Goal: Task Accomplishment & Management: Use online tool/utility

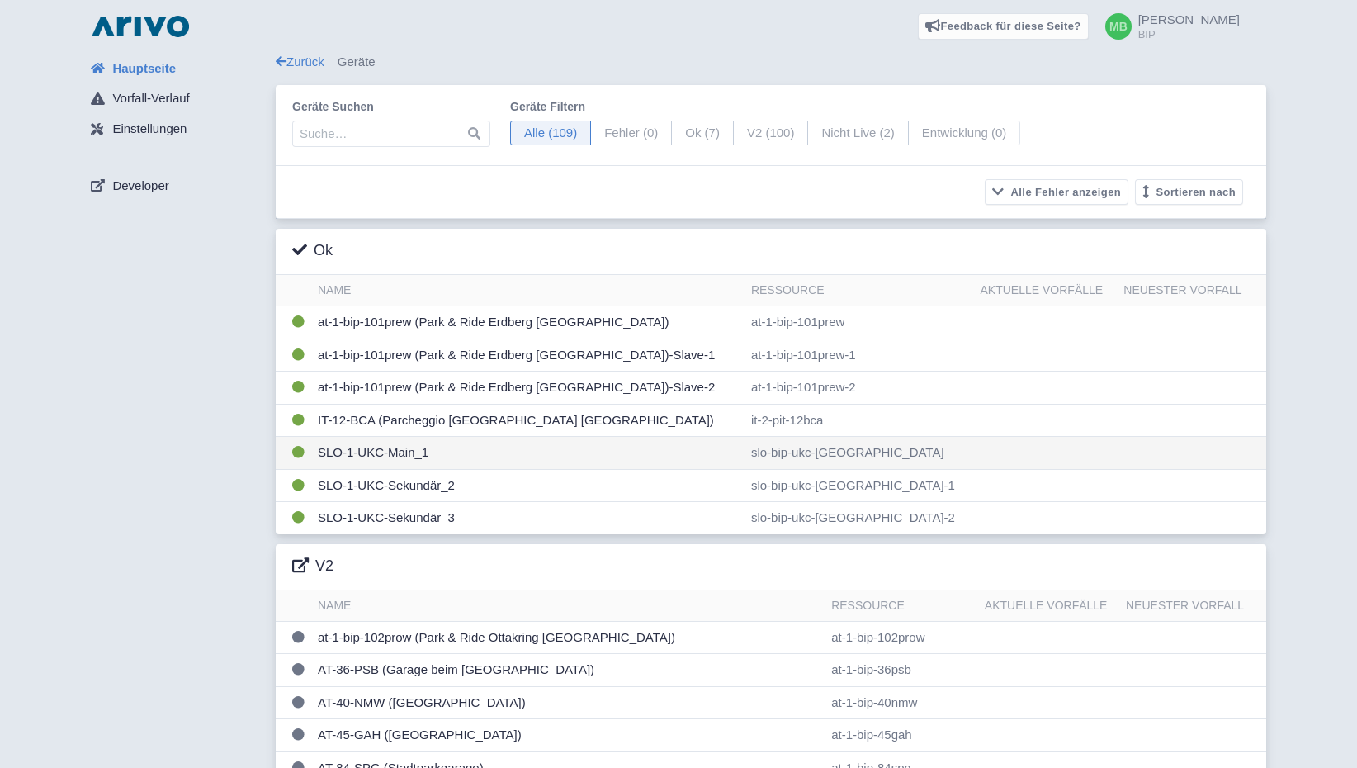
click at [427, 460] on td "SLO-1-UKC-Main_1" at bounding box center [527, 453] width 433 height 33
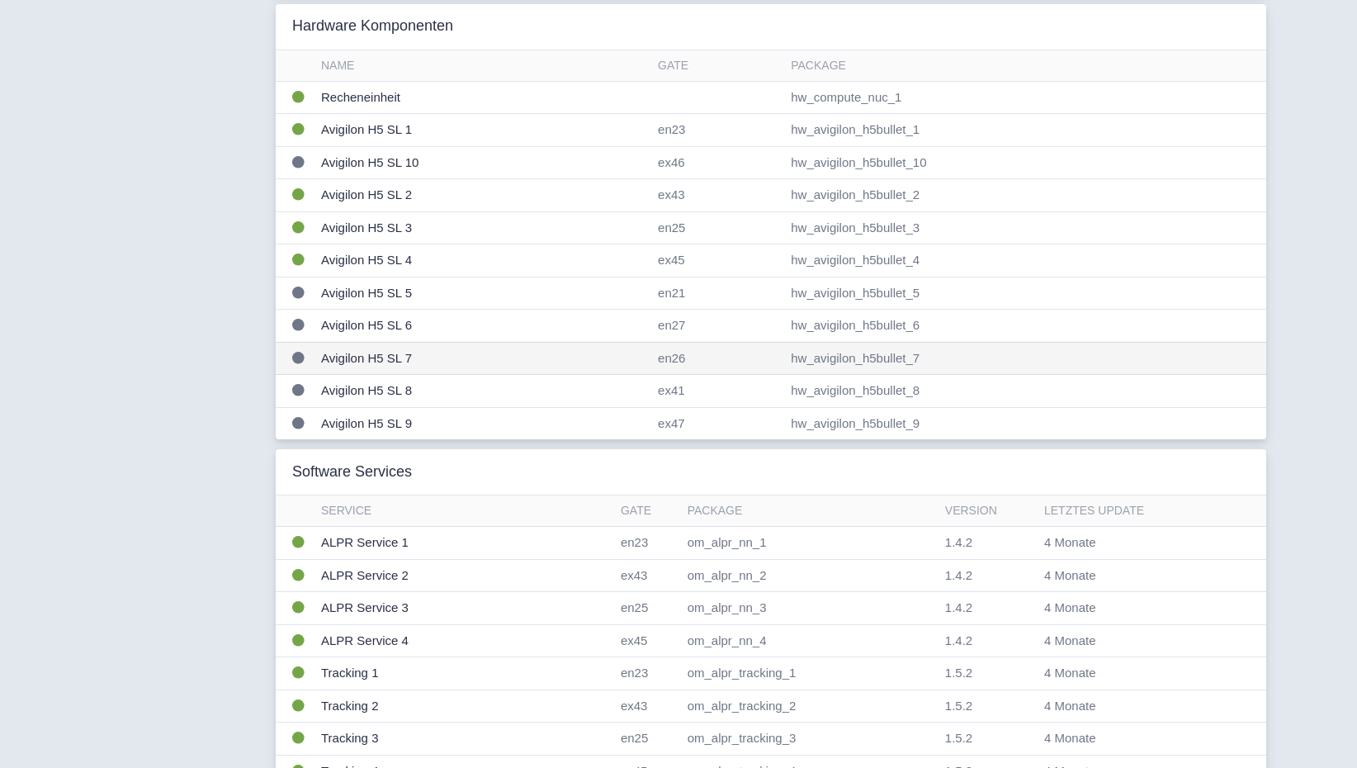
scroll to position [357, 0]
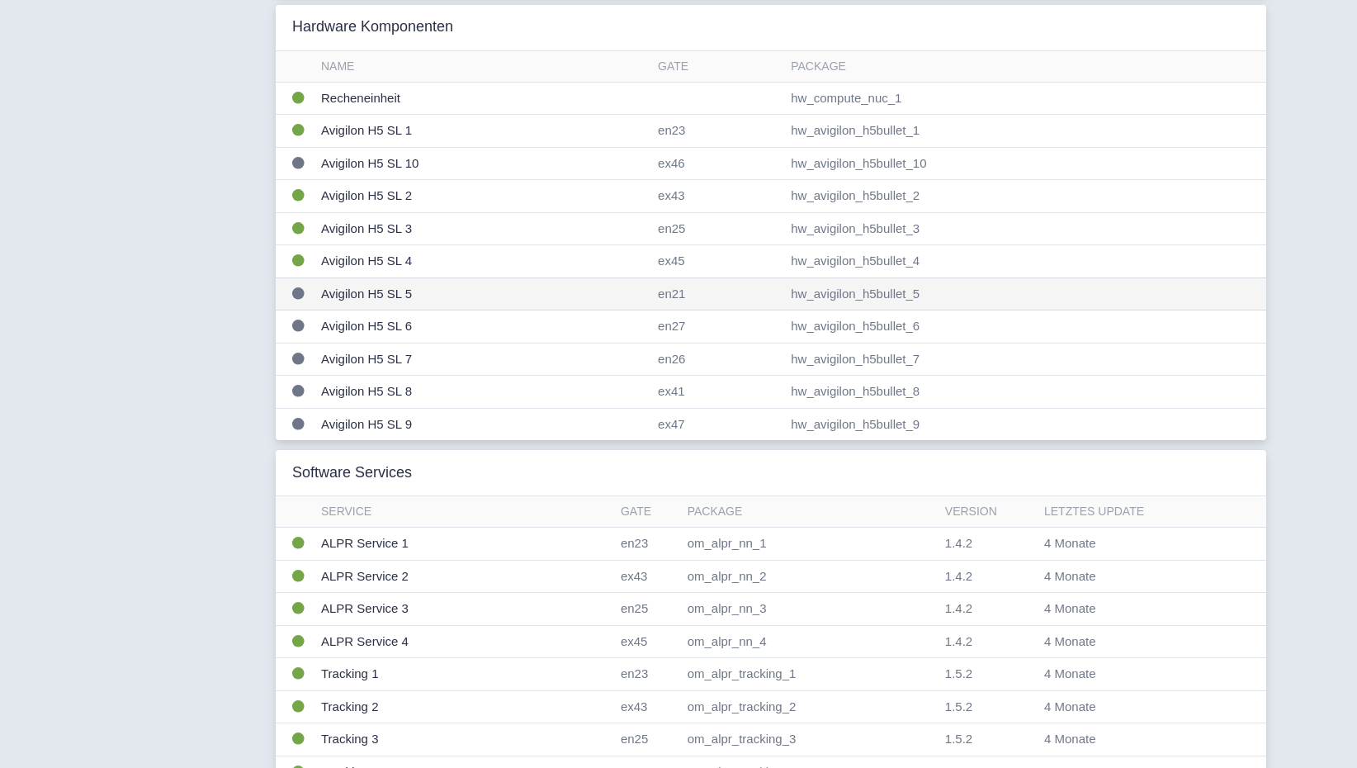
click at [438, 291] on td "Avigilon H5 SL 5" at bounding box center [483, 293] width 337 height 33
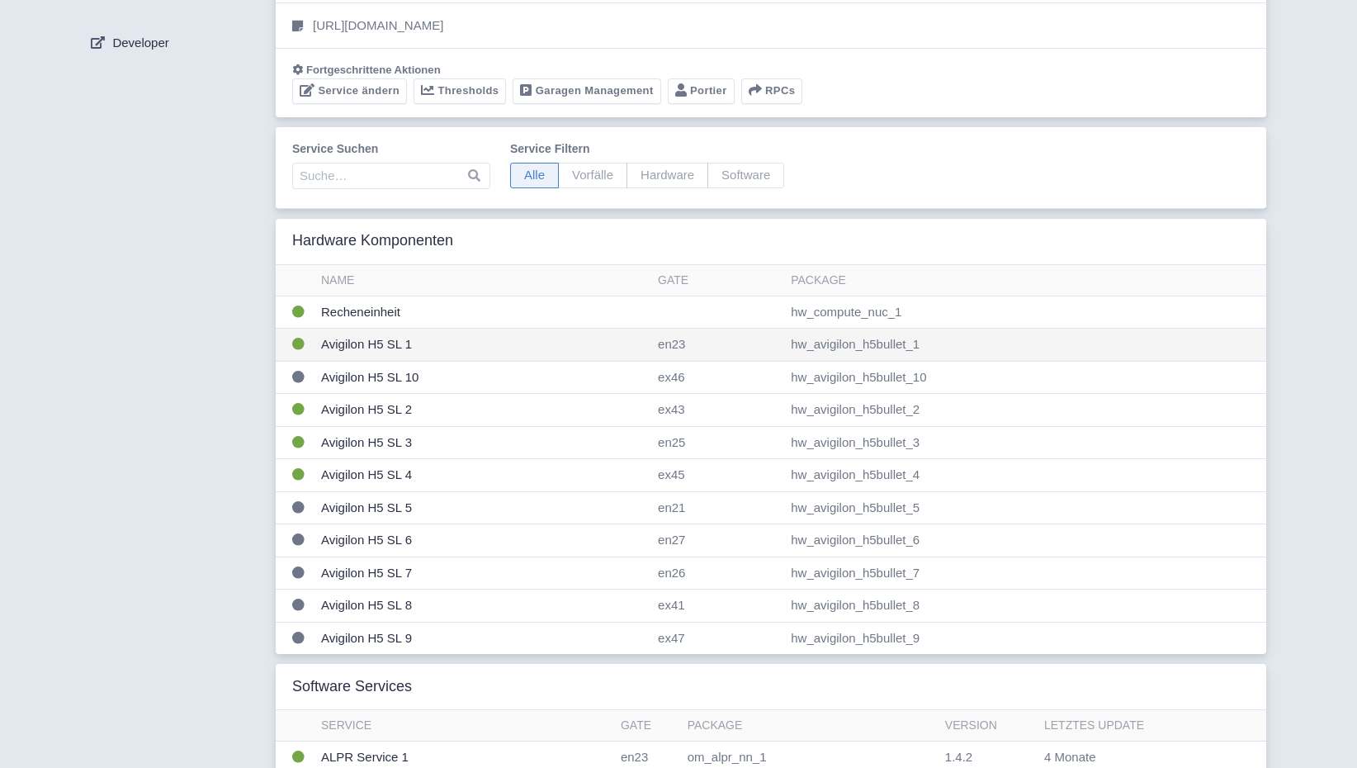
scroll to position [140, 0]
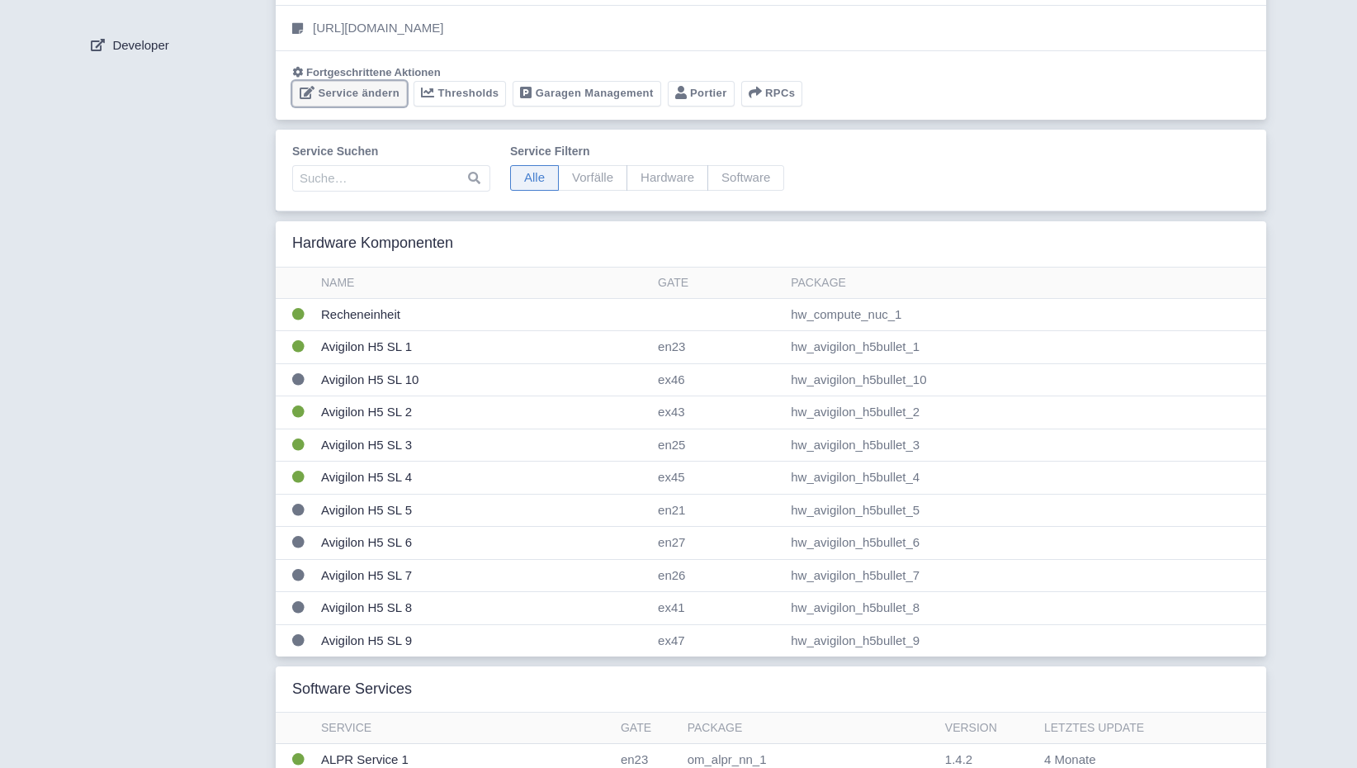
click at [370, 96] on link "Service ändern" at bounding box center [349, 94] width 115 height 26
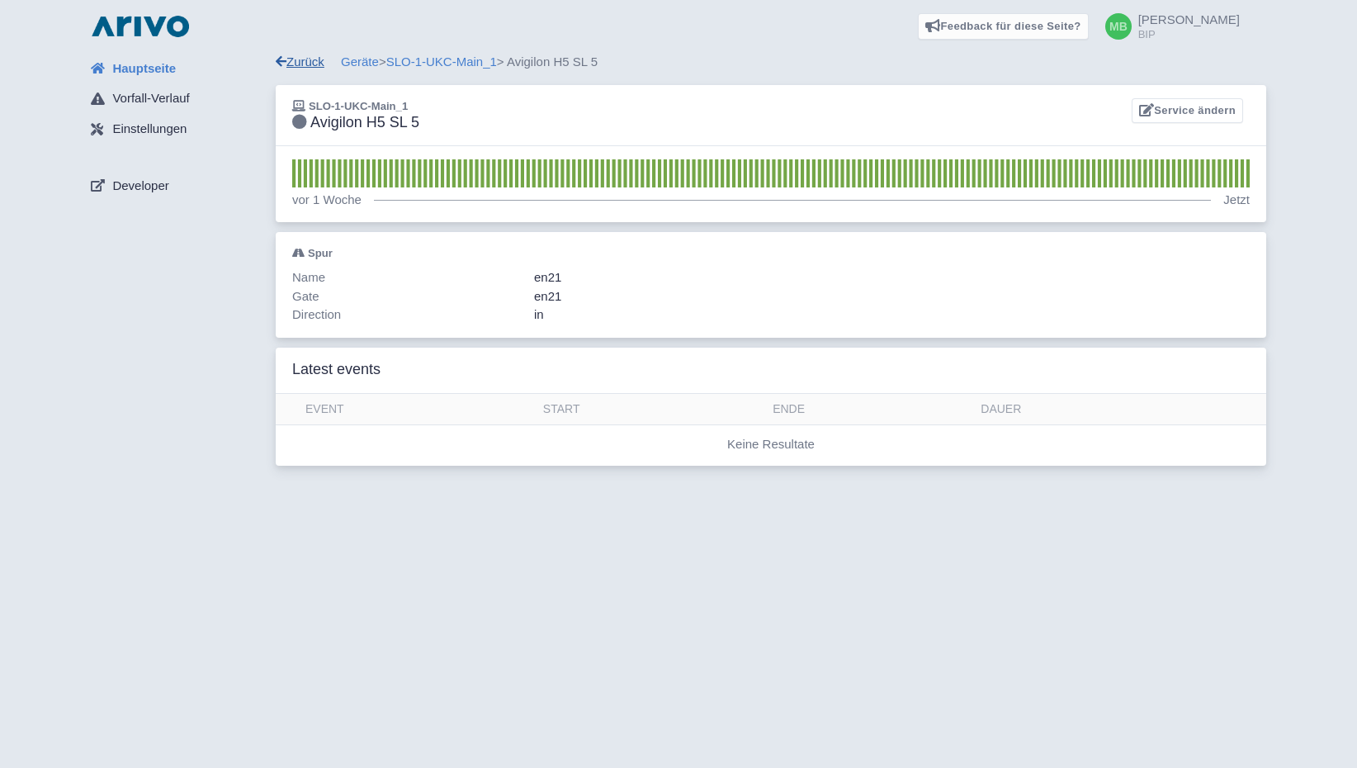
click at [303, 64] on link "Zurück" at bounding box center [300, 61] width 49 height 14
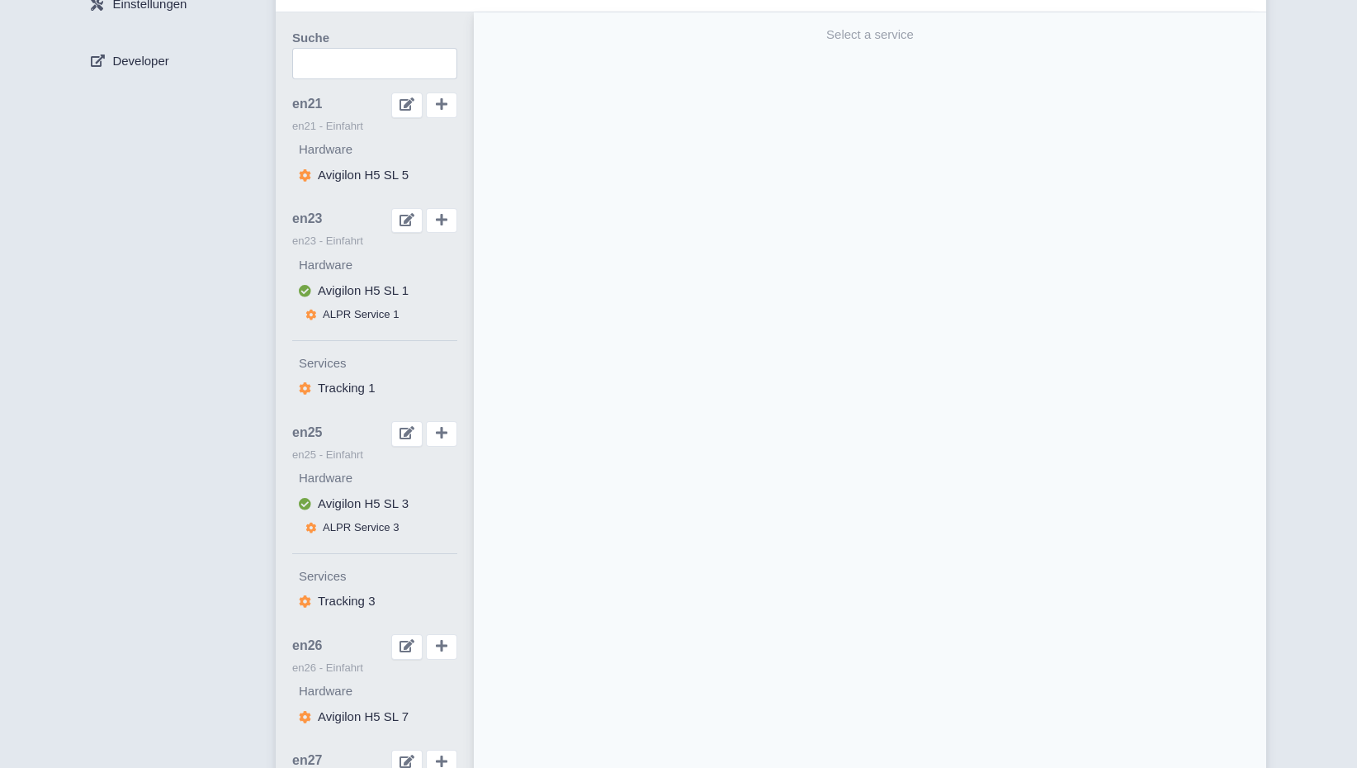
scroll to position [140, 0]
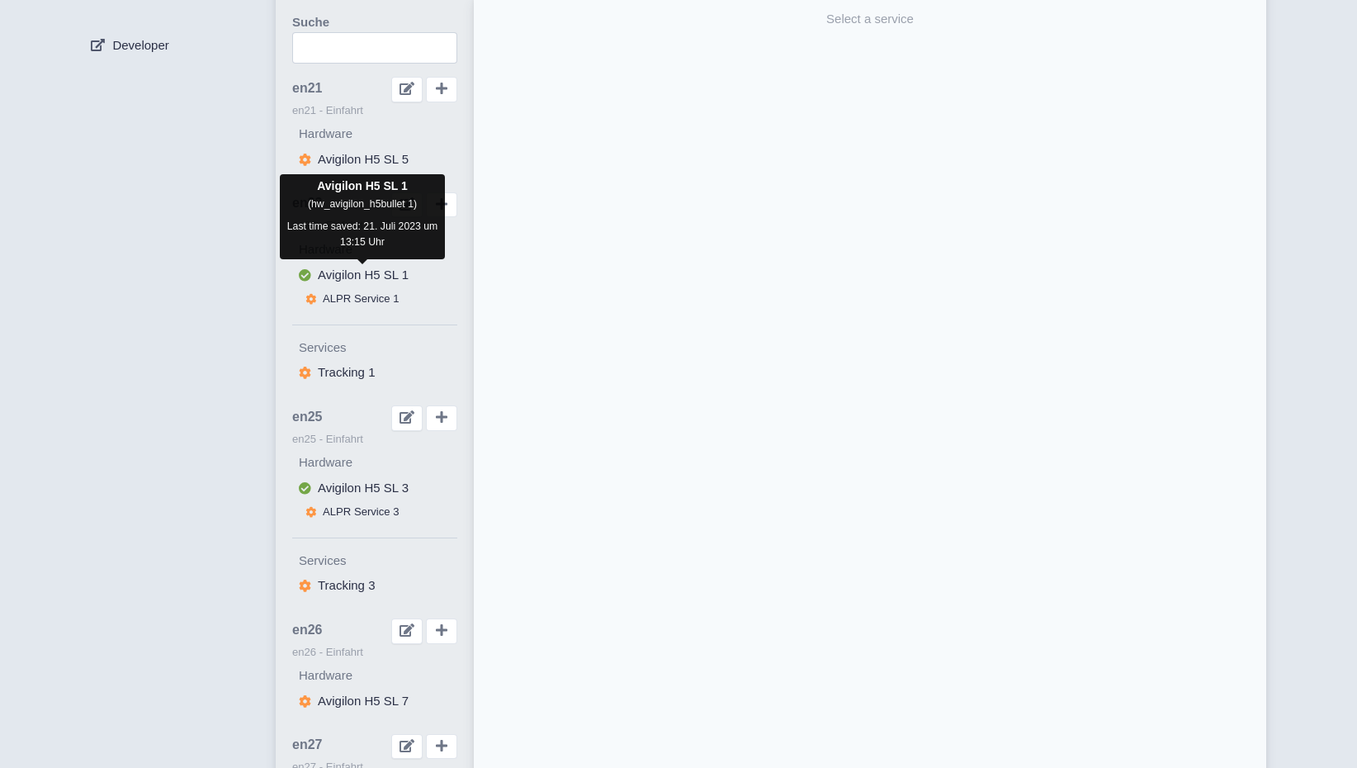
click at [335, 273] on span "Avigilon H5 SL 1" at bounding box center [363, 275] width 91 height 14
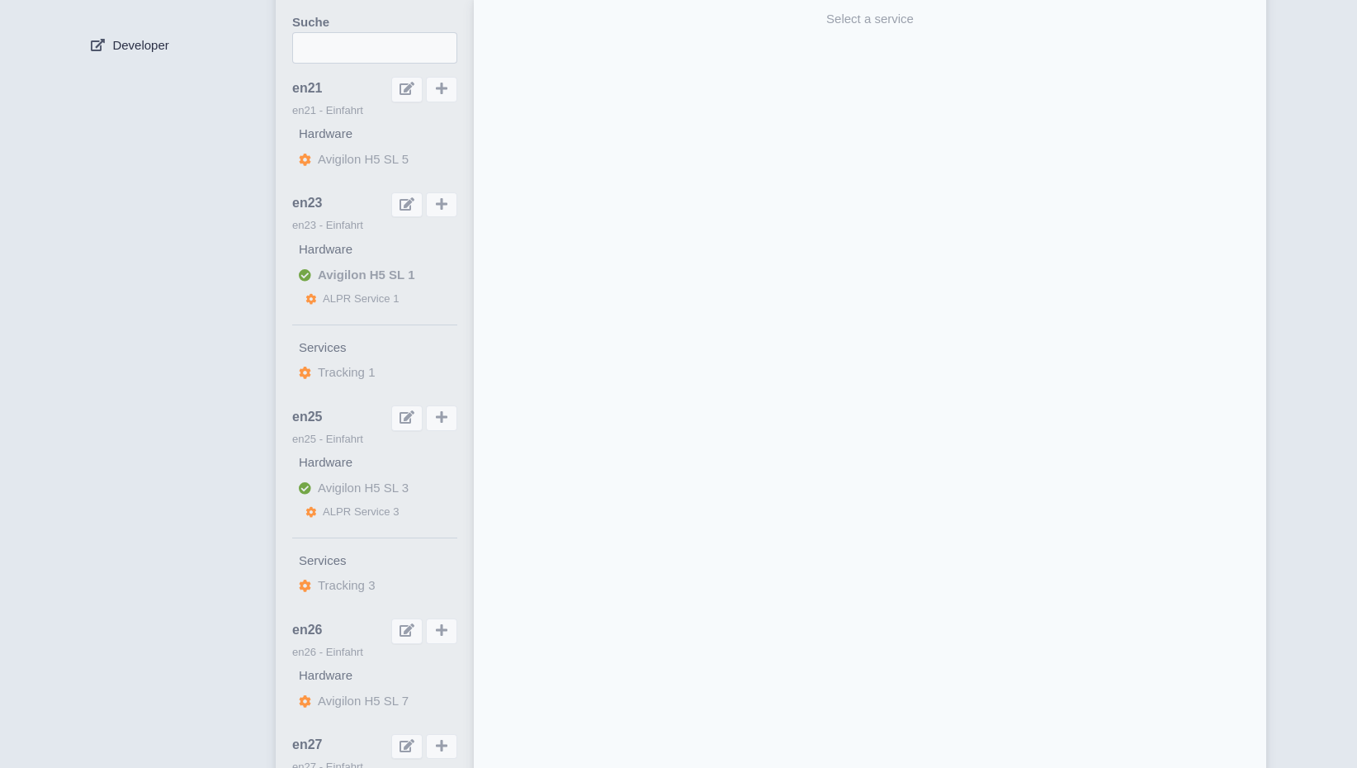
select select "b0329ea3-01b3-4481-8733-a3b137bfbfcf"
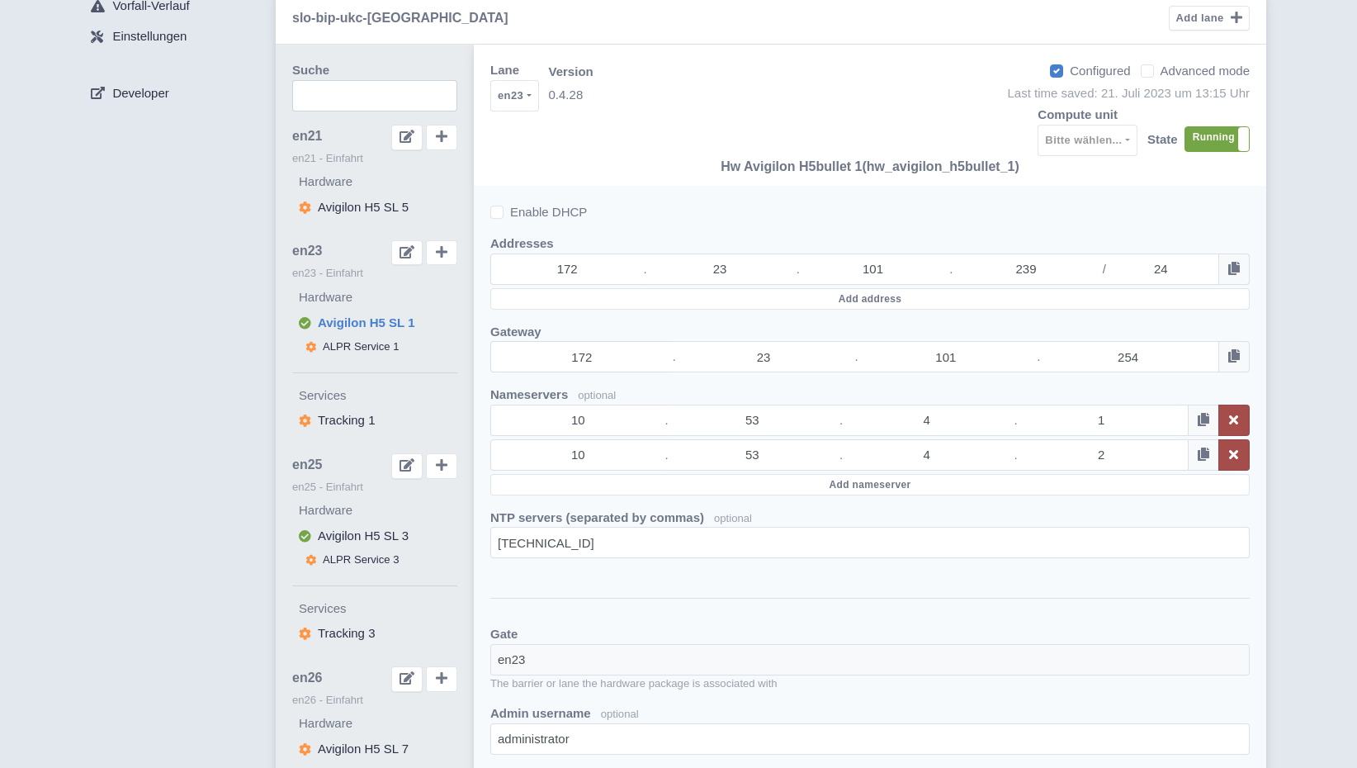
scroll to position [93, 0]
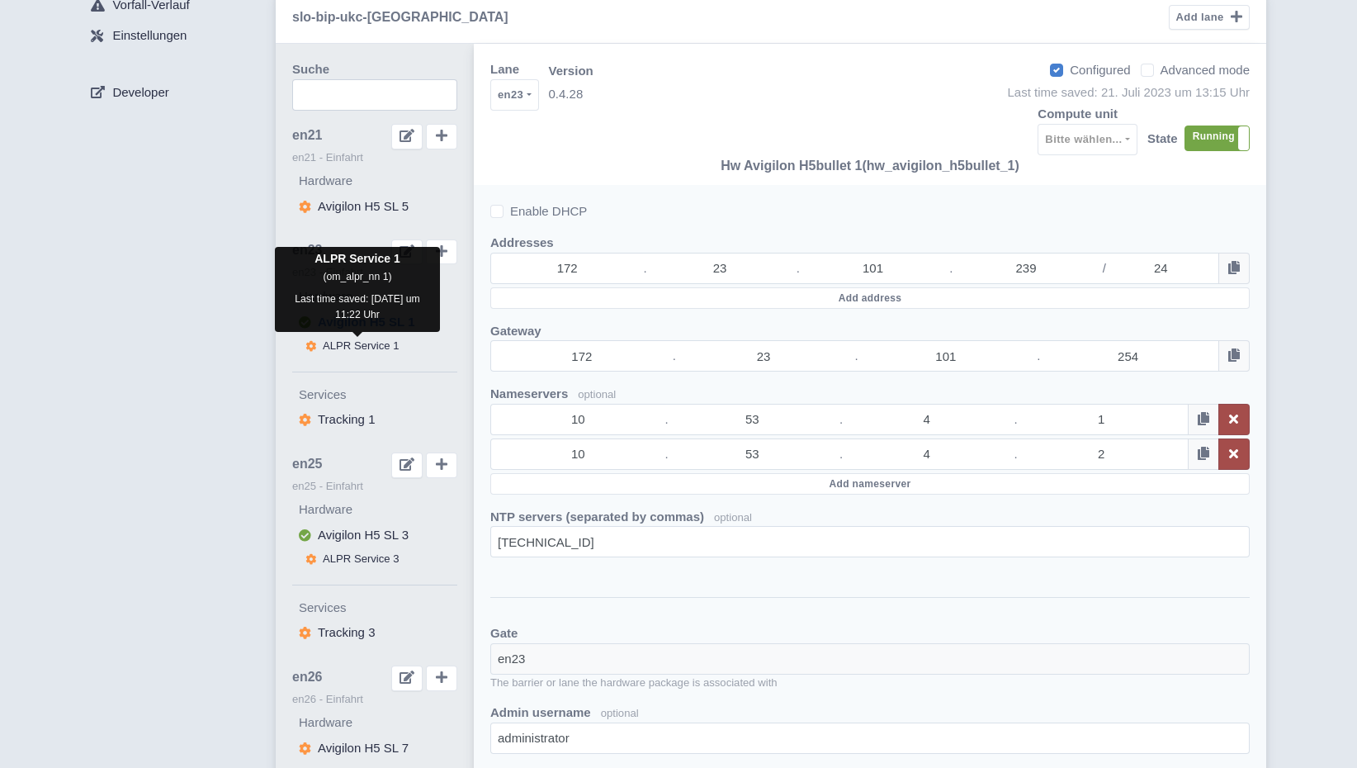
click at [376, 351] on span "ALPR Service 1" at bounding box center [361, 345] width 77 height 12
select select
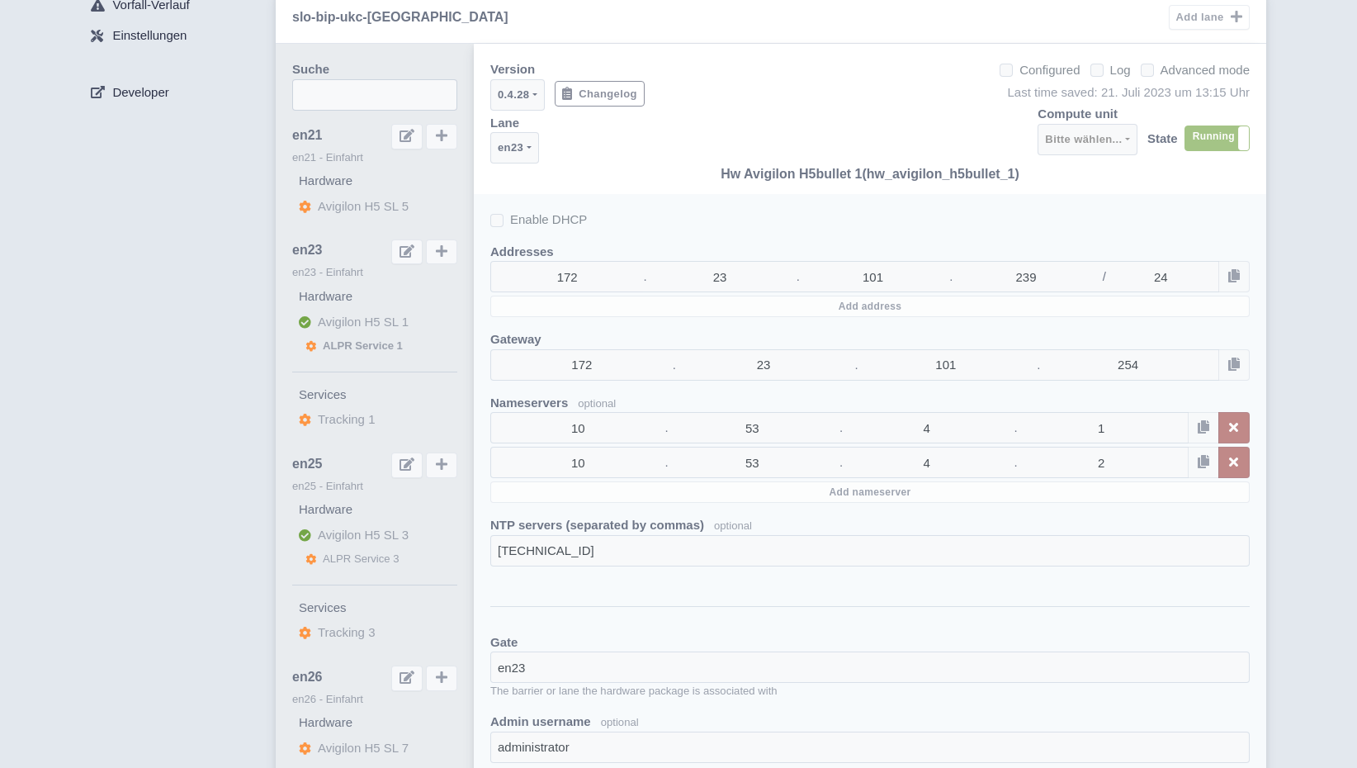
checkbox input "false"
select select
select select "3e4f05f2-75bf-4524-9a83-f293ada140c9"
select select "986febfe-3ce9-4c3d-80b2-3dc66d5d022d"
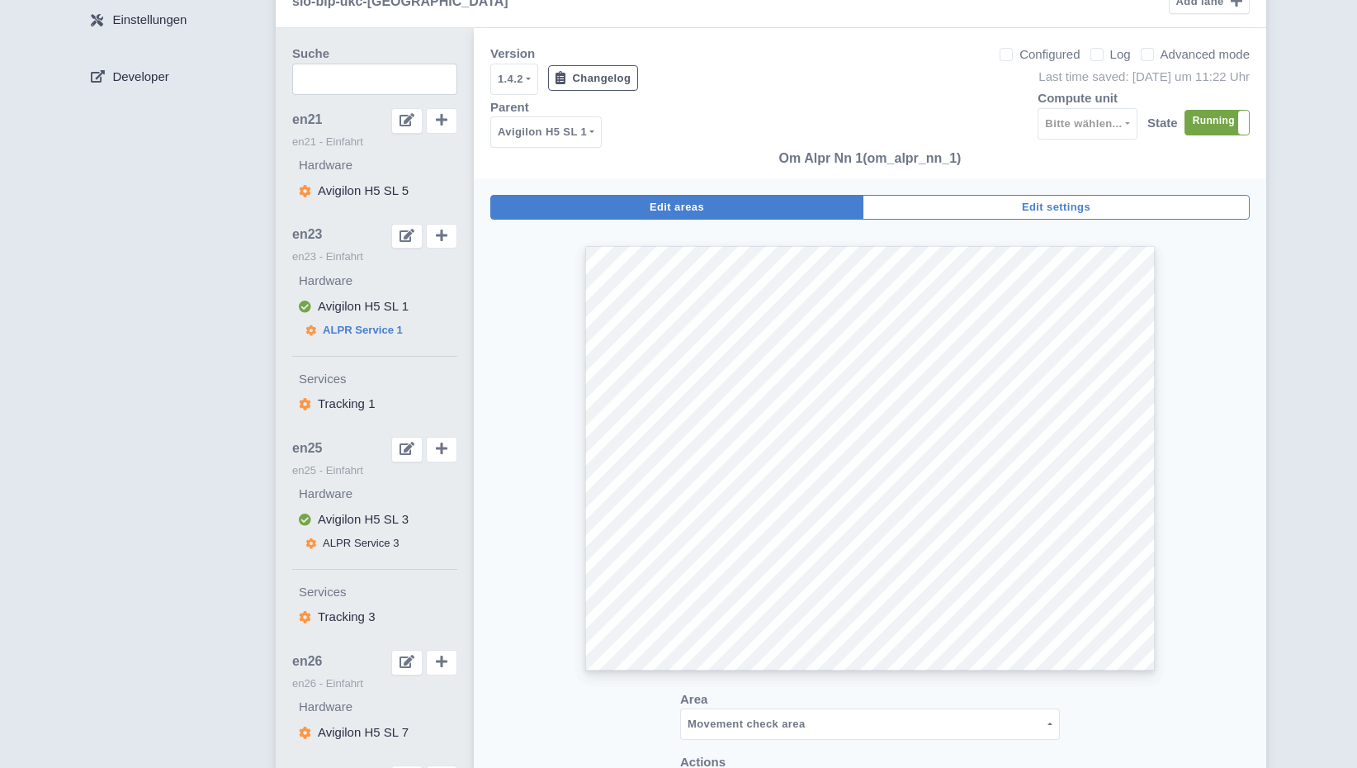
scroll to position [108, 0]
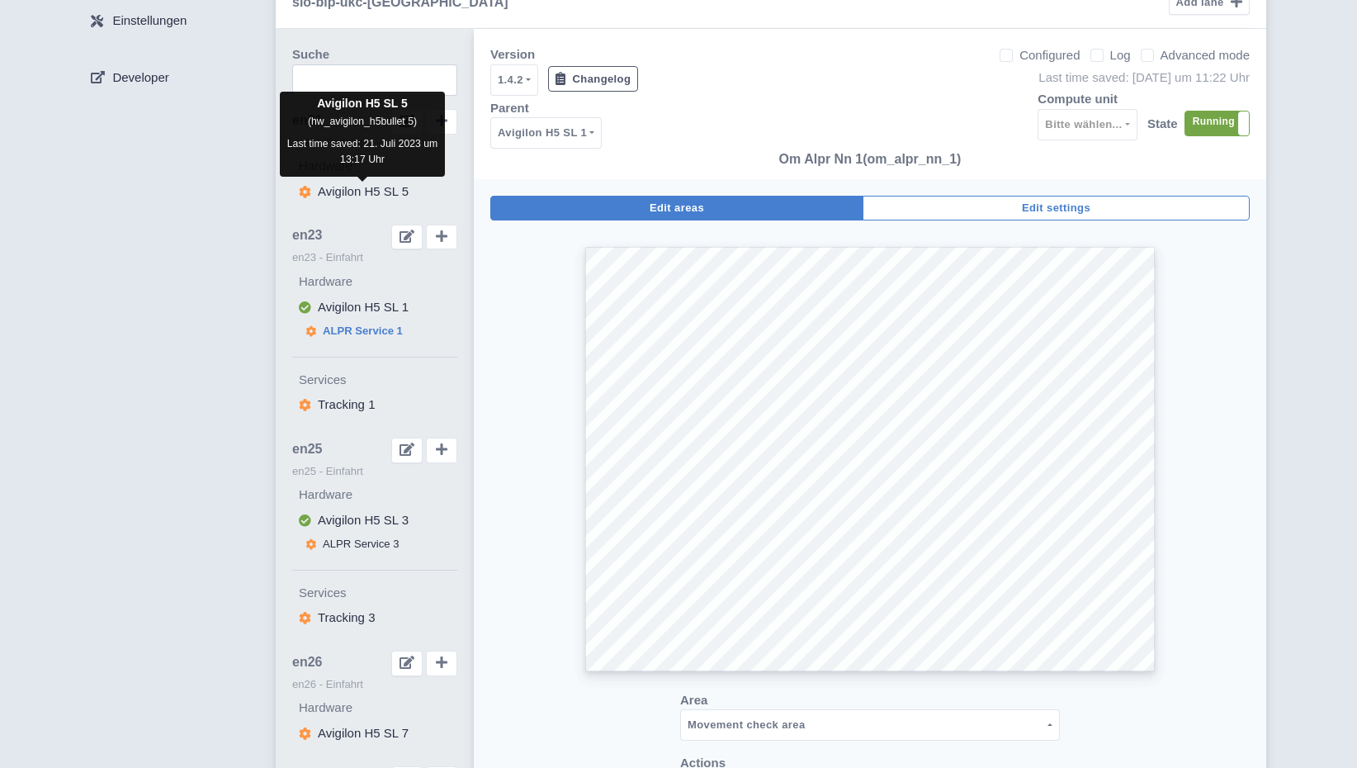
click at [358, 193] on span "Avigilon H5 SL 5" at bounding box center [363, 191] width 91 height 14
select select
select select "090855bb-6ecc-4677-bbba-f5cdd53a4266"
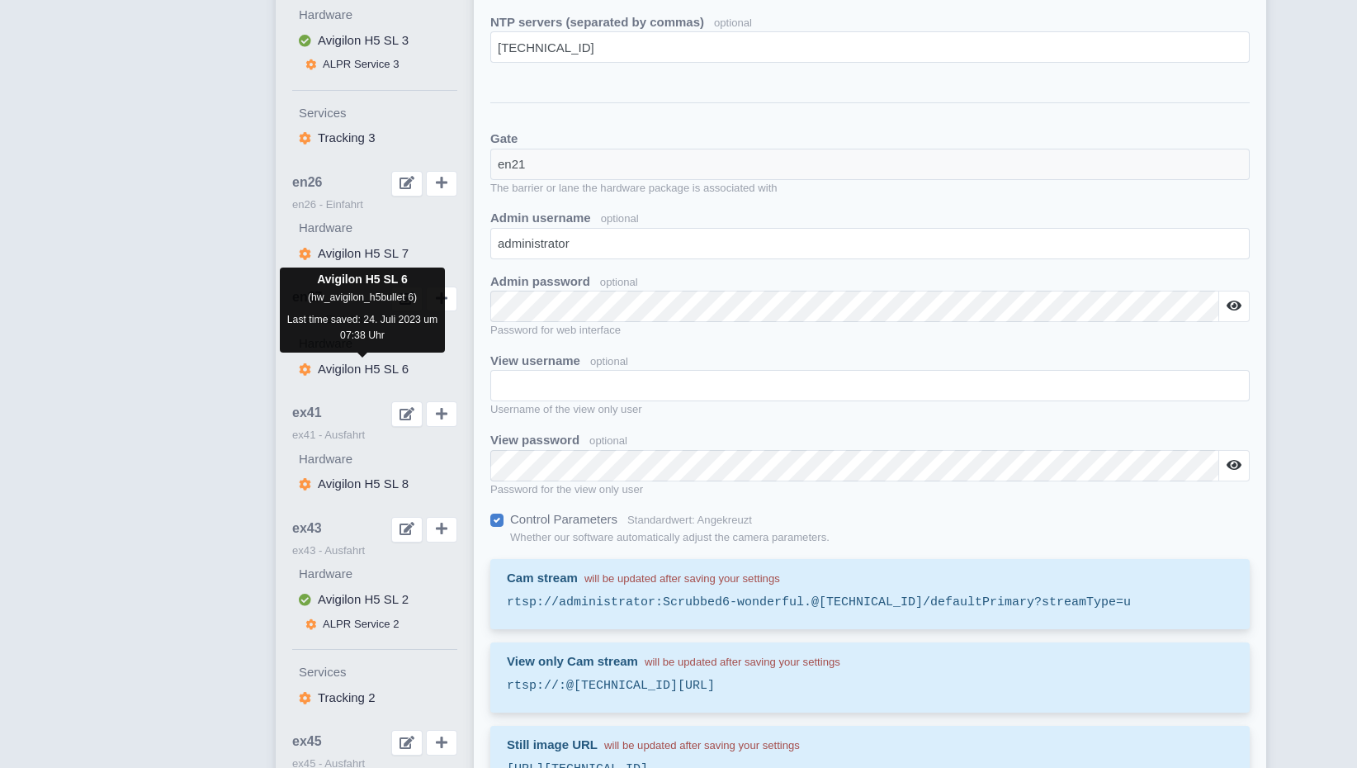
scroll to position [664, 0]
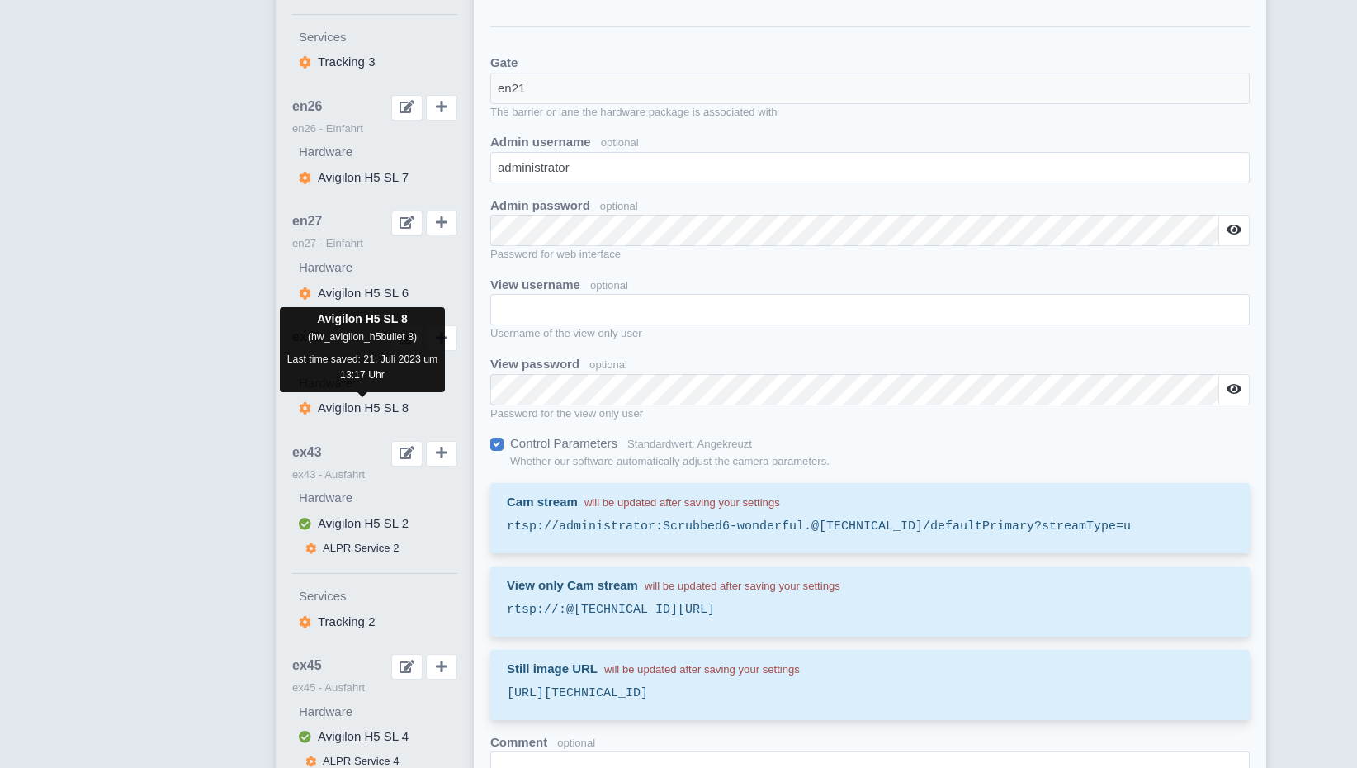
click at [370, 406] on span "Avigilon H5 SL 8" at bounding box center [363, 407] width 91 height 14
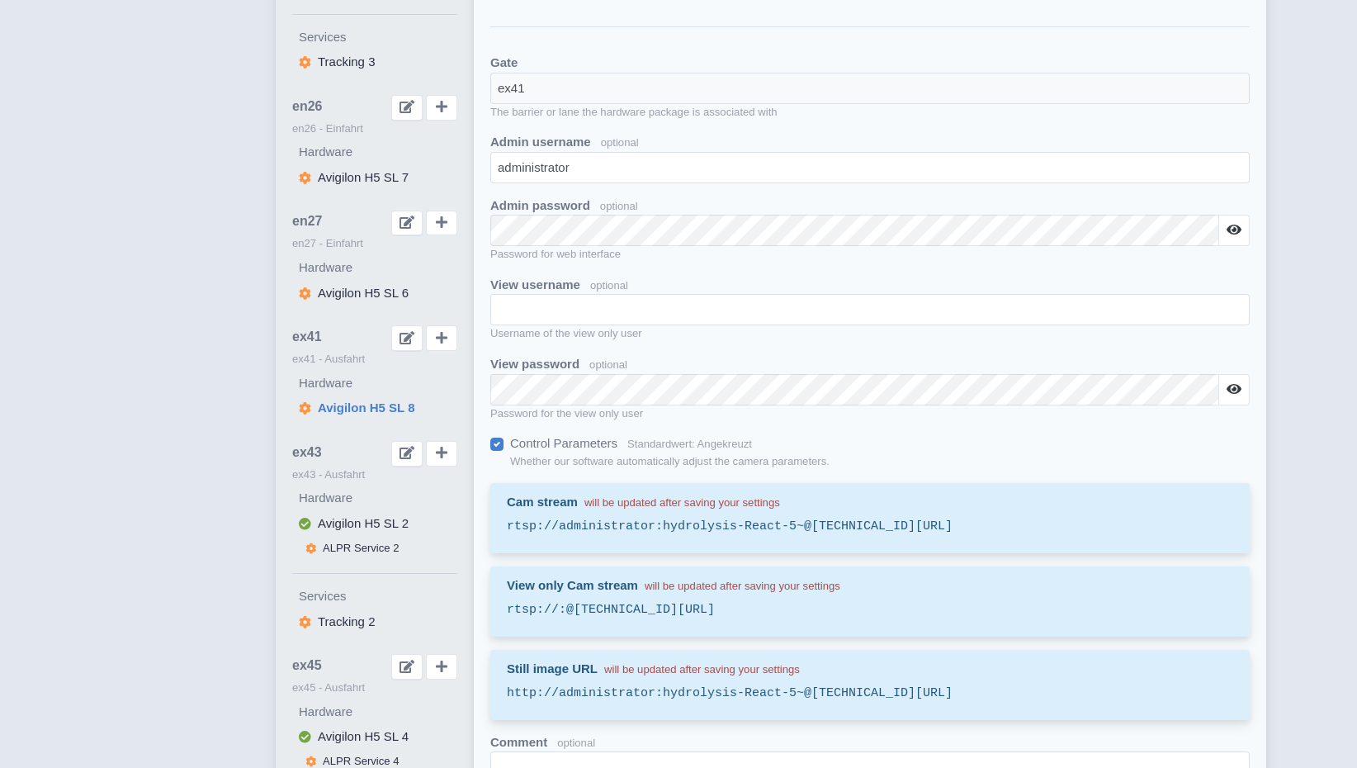
select select
select select "b0af97c0-16a1-4cfb-ac4c-a8e503d3bf57"
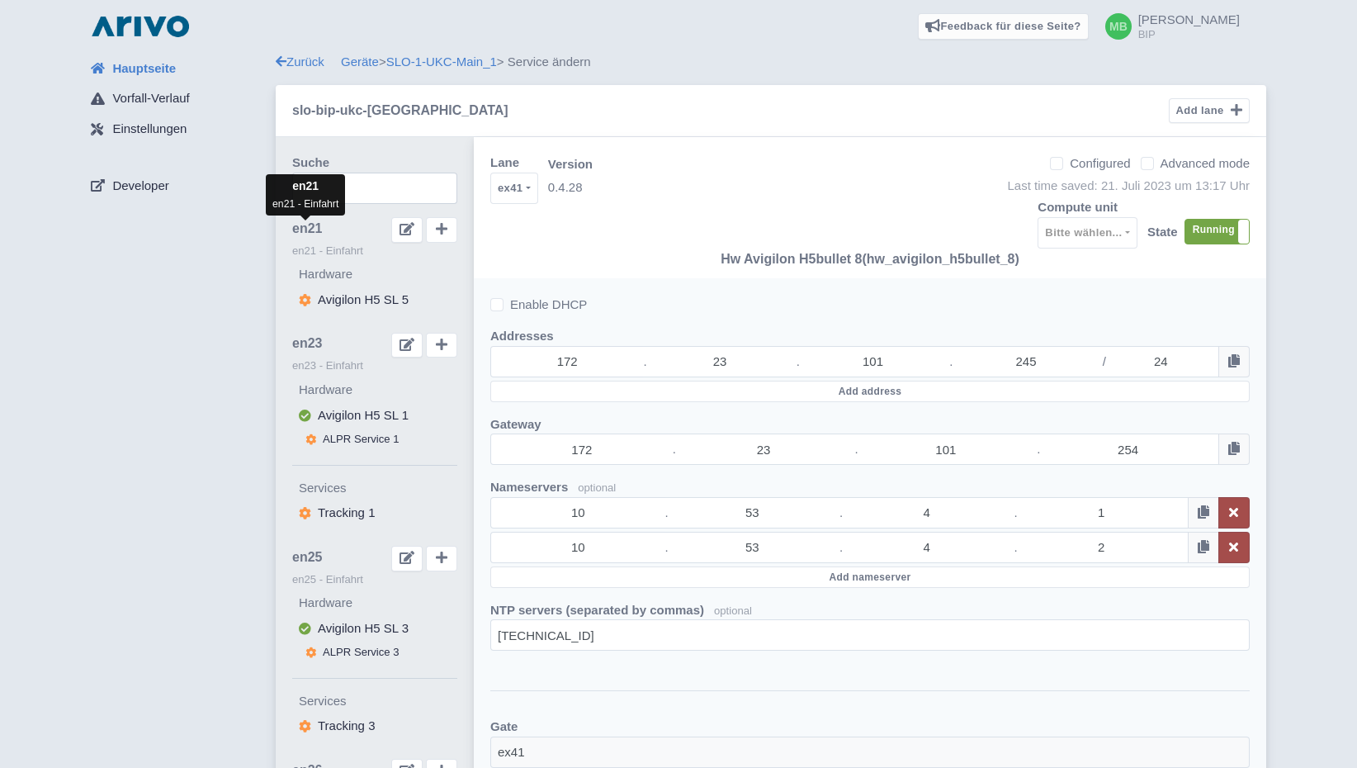
click at [308, 230] on span "en21" at bounding box center [307, 228] width 30 height 15
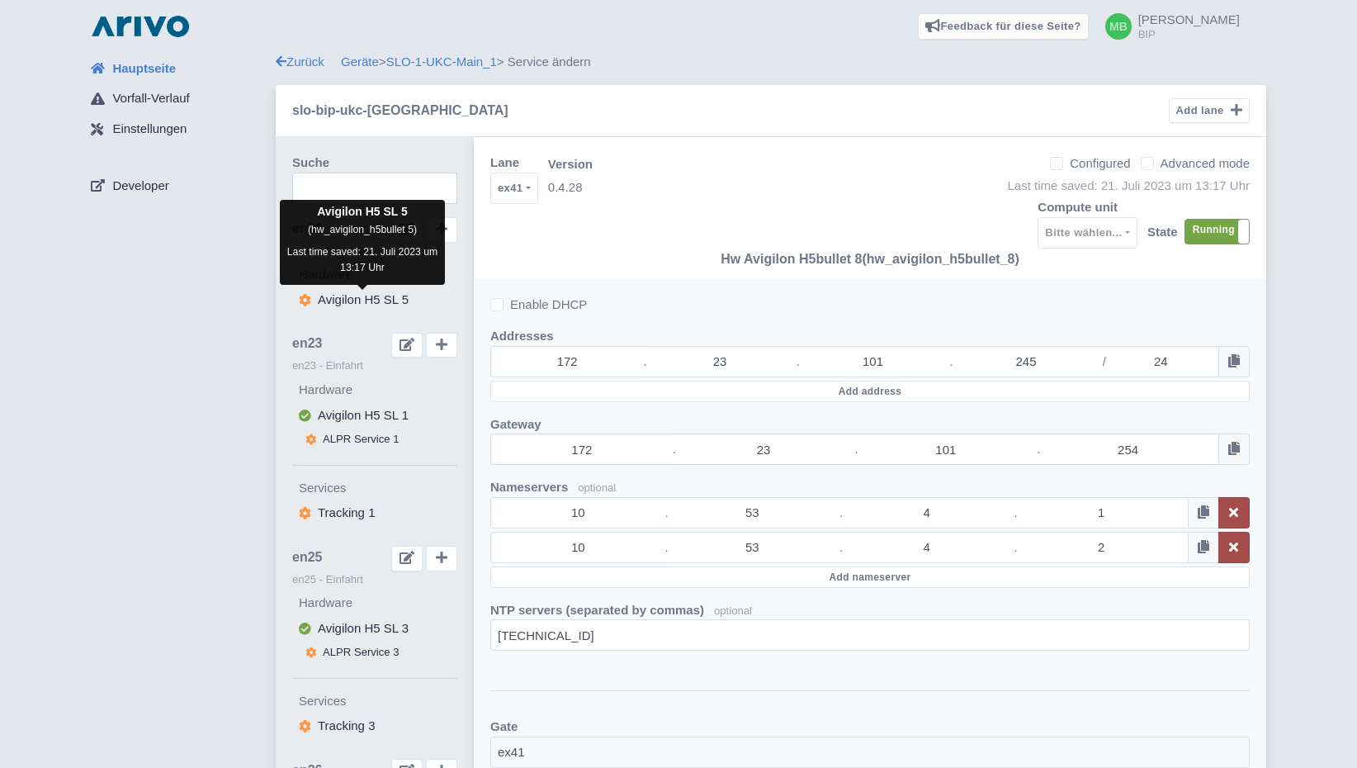
click at [348, 292] on span "Avigilon H5 SL 5" at bounding box center [363, 299] width 91 height 14
select select
select select "090855bb-6ecc-4677-bbba-f5cdd53a4266"
